Goal: Communication & Community: Ask a question

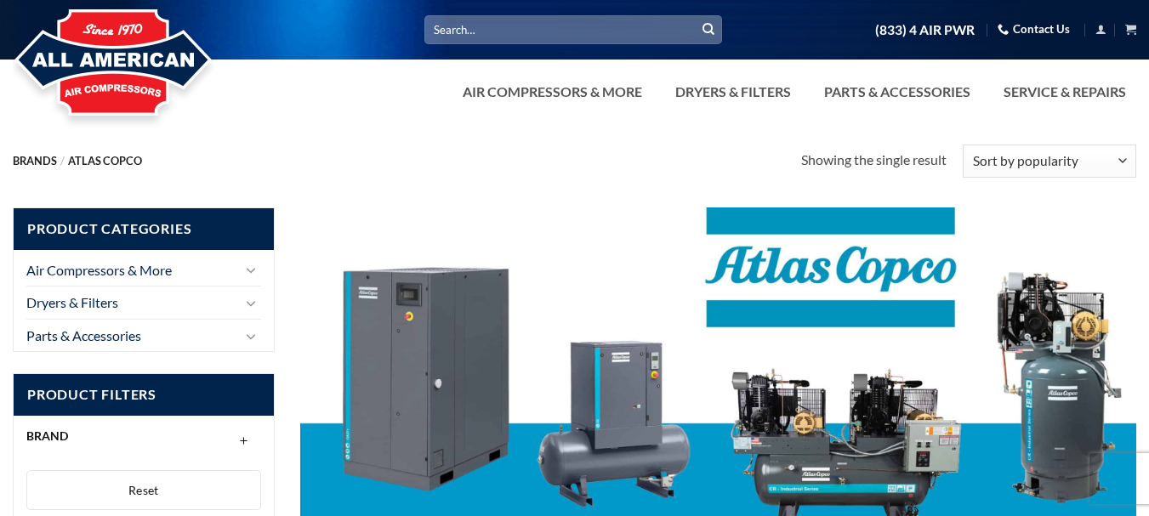
click at [1029, 30] on link "Contact Us" at bounding box center [1034, 29] width 72 height 26
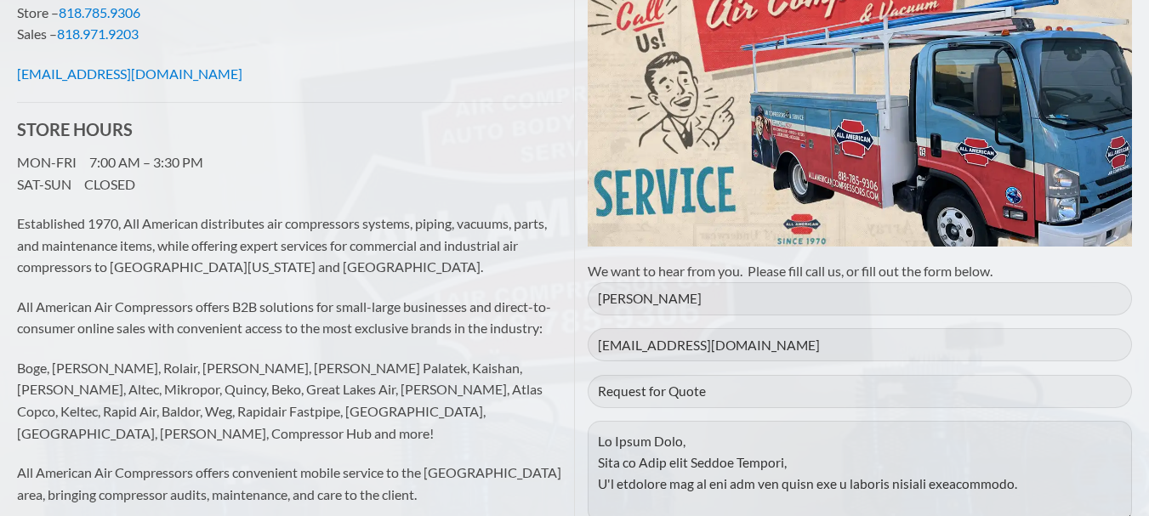
scroll to position [1365, 0]
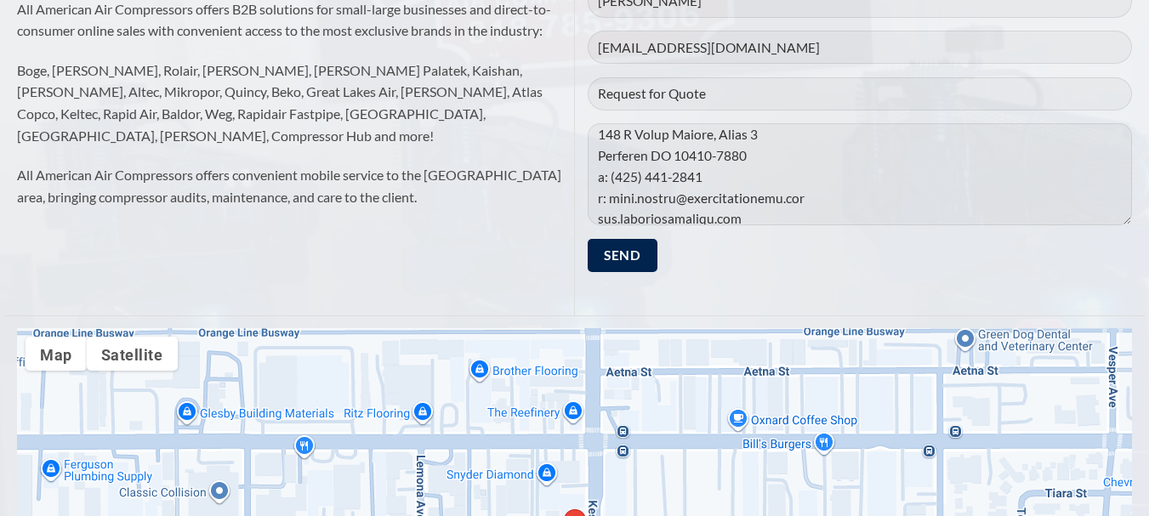
scroll to position [1344, 0]
drag, startPoint x: 763, startPoint y: 214, endPoint x: 593, endPoint y: 202, distance: 170.6
click at [593, 202] on textarea "Contact form" at bounding box center [860, 174] width 545 height 102
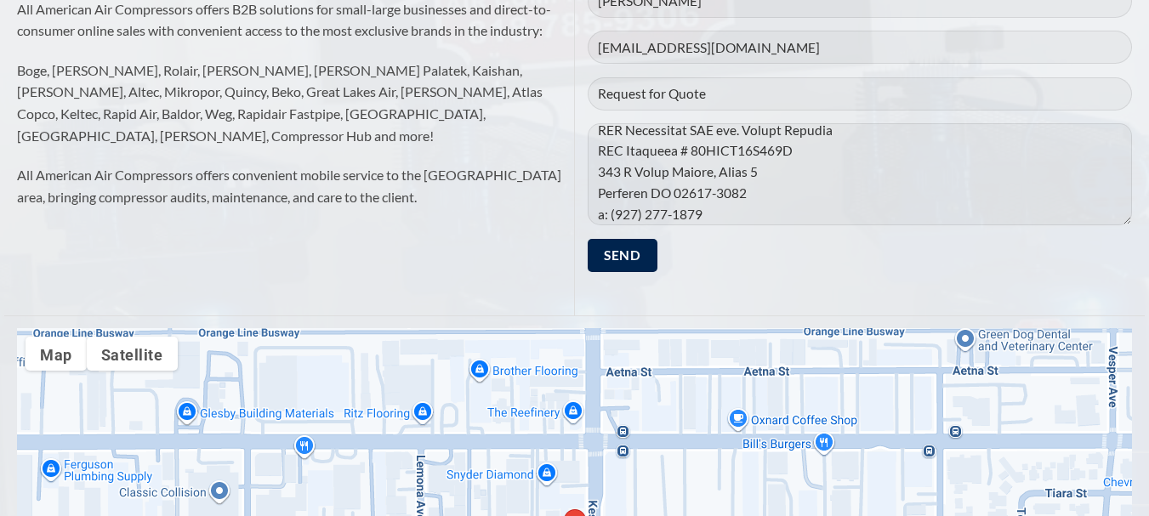
scroll to position [1302, 0]
type textarea "Hi Sales Team, This is Hadi from Cirrus Systems, I'm reaching out to you for th…"
click at [607, 248] on input "Send" at bounding box center [623, 255] width 70 height 33
